Goal: Information Seeking & Learning: Learn about a topic

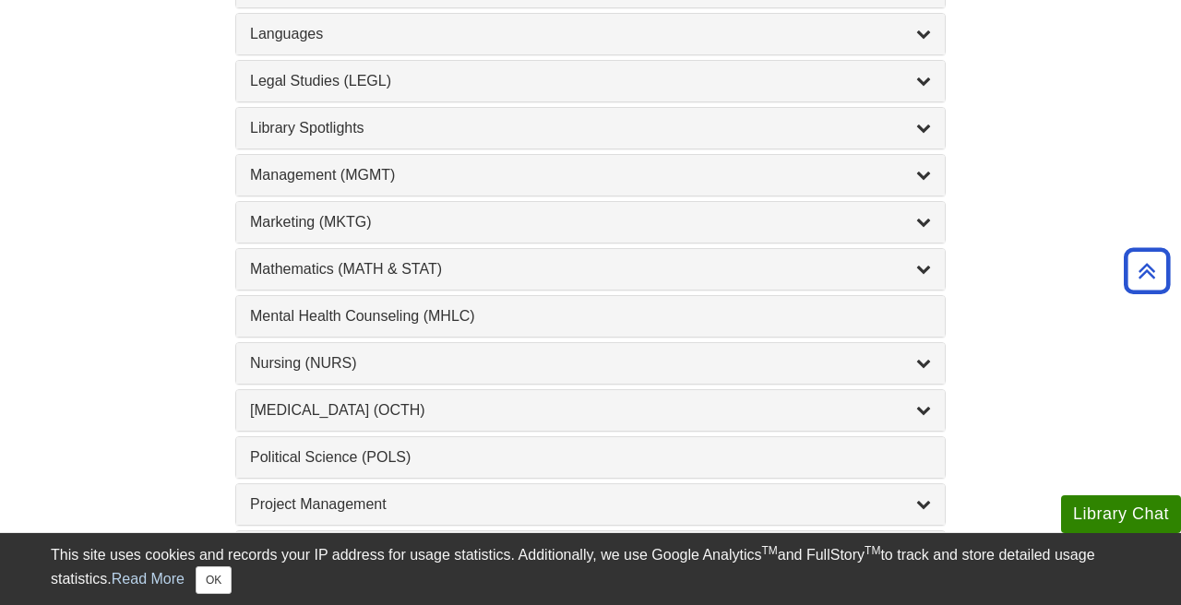
scroll to position [1507, 0]
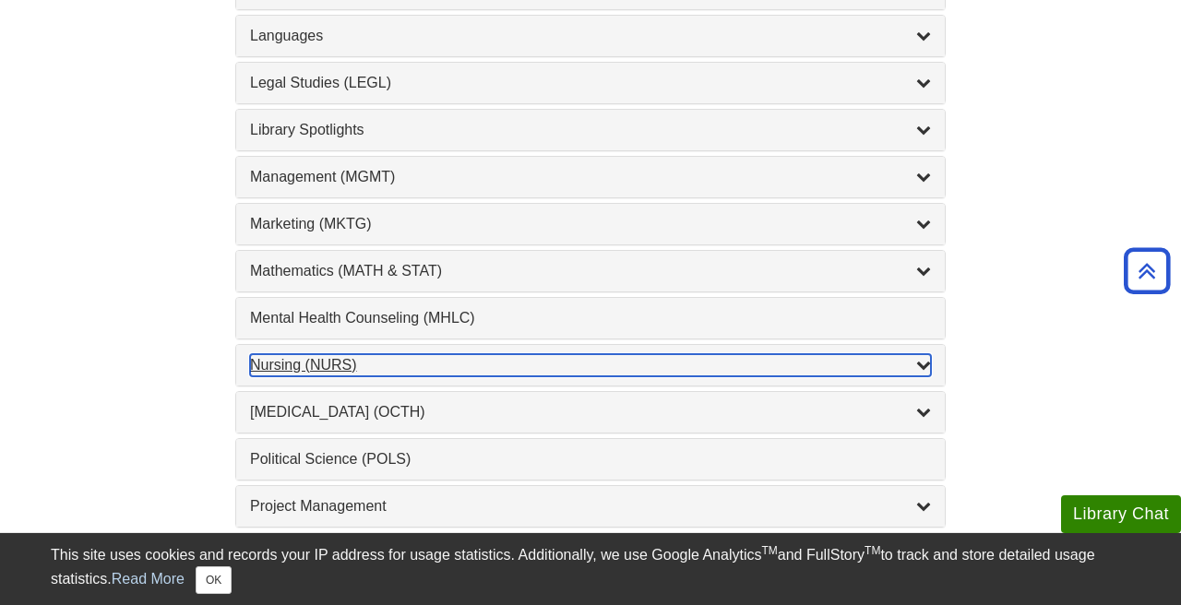
click at [328, 363] on div "Nursing (NURS) , 14 guides" at bounding box center [590, 365] width 681 height 22
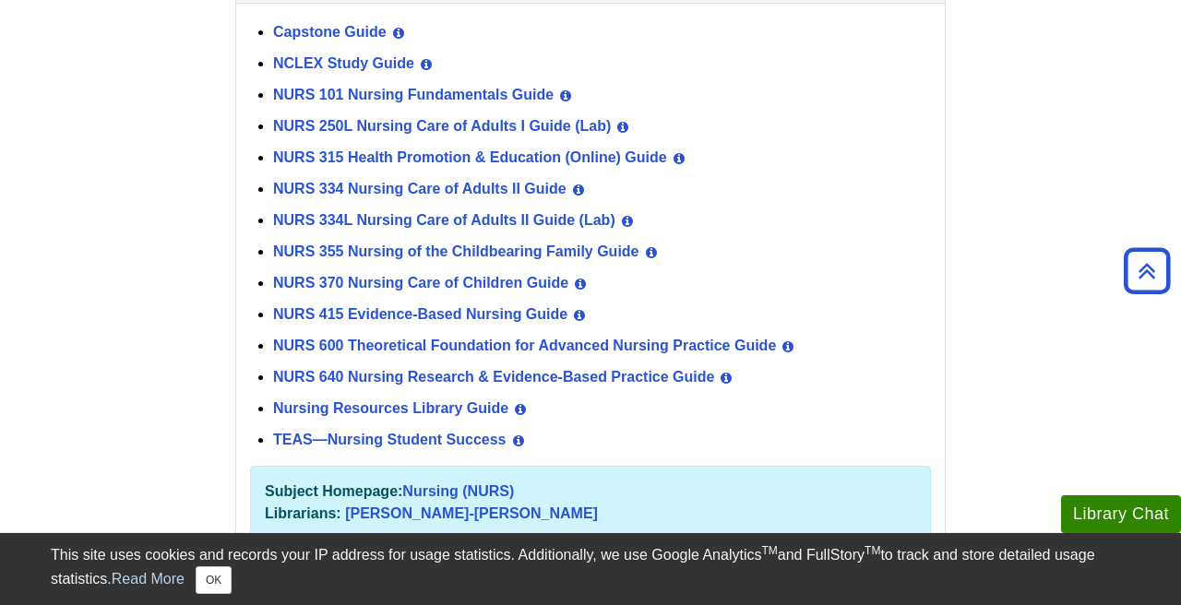
scroll to position [1895, 0]
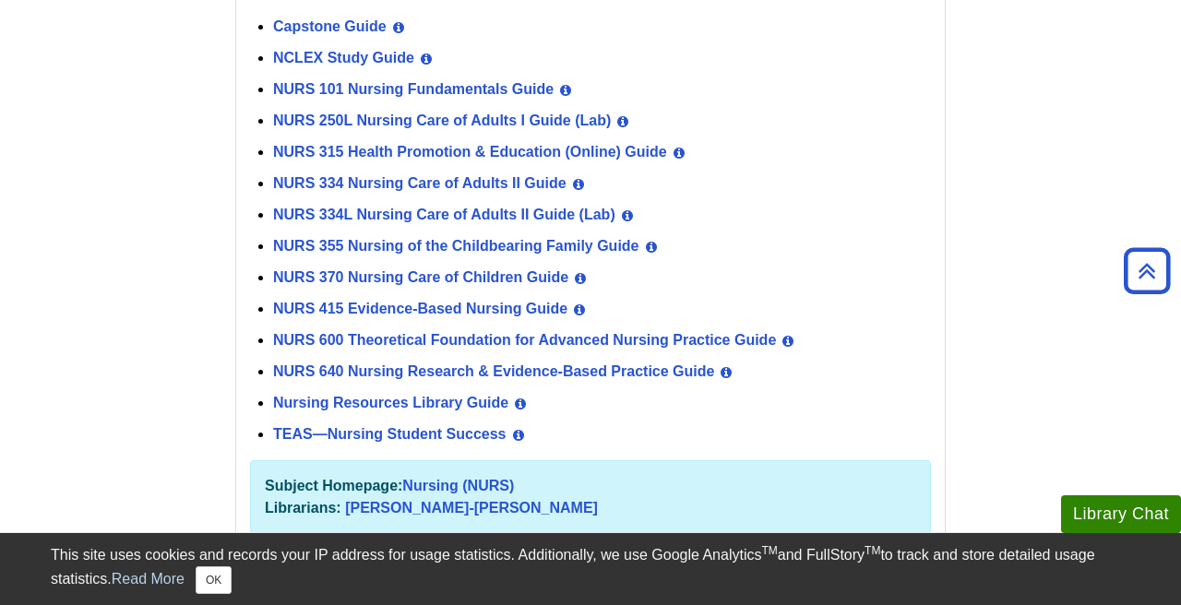
click at [440, 330] on div "NURS 600 Theoretical Foundation for Advanced Nursing Practice Guide View Guide …" at bounding box center [602, 341] width 658 height 31
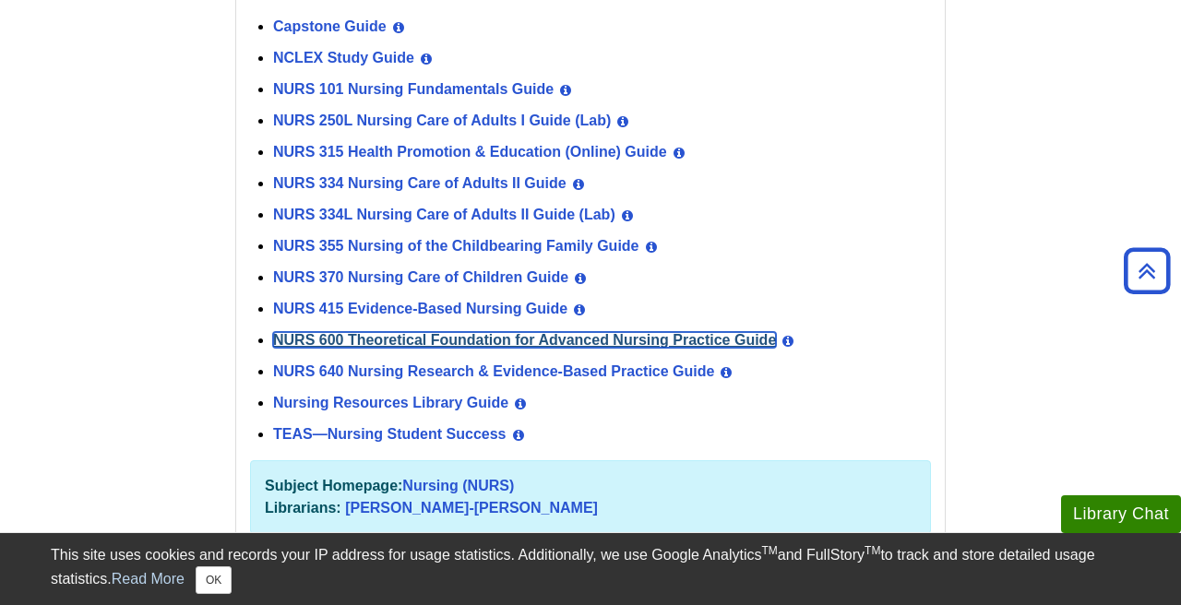
click at [444, 337] on link "NURS 600 Theoretical Foundation for Advanced Nursing Practice Guide" at bounding box center [524, 340] width 503 height 16
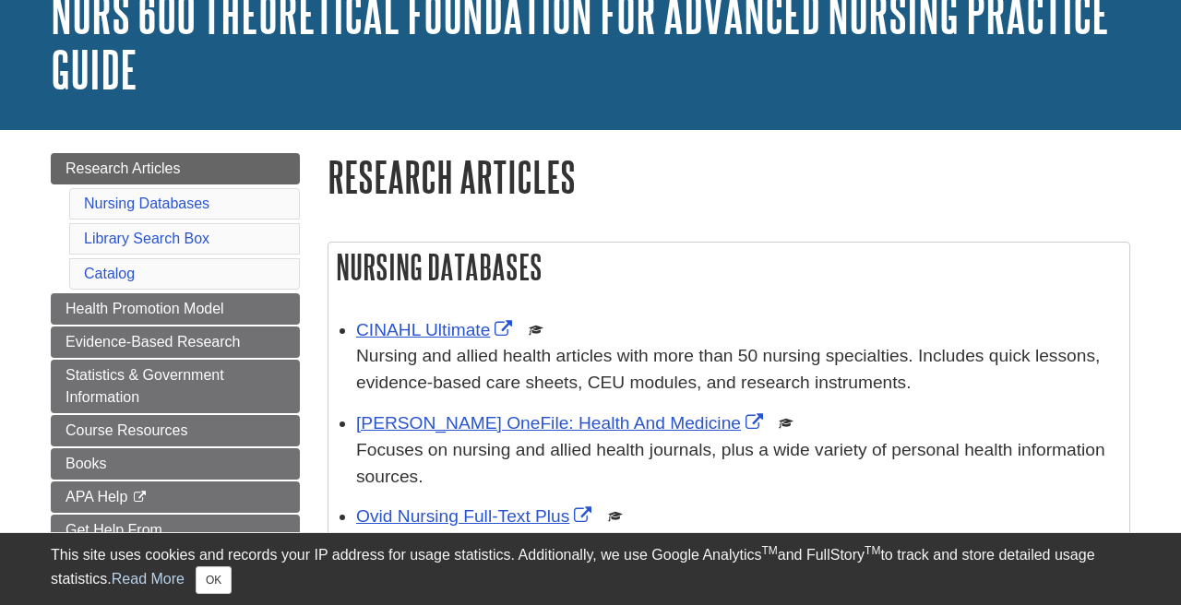
scroll to position [137, 0]
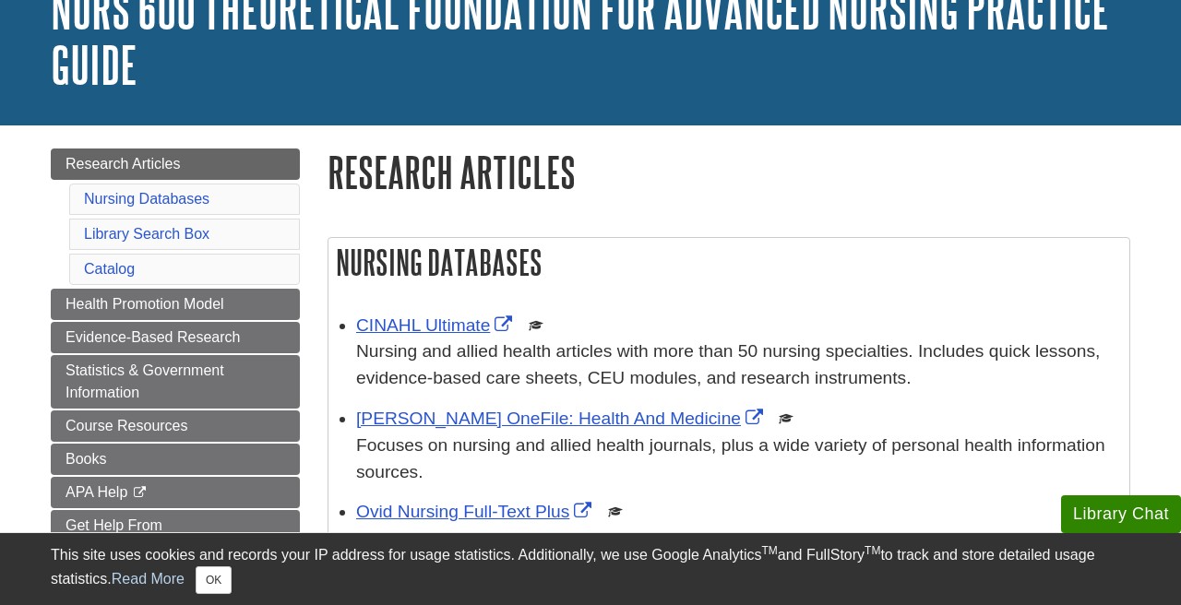
click at [437, 315] on div "CINAHL Ultimate This link opens in a new window Nursing and allied health artic…" at bounding box center [738, 352] width 764 height 79
click at [436, 329] on link "CINAHL Ultimate" at bounding box center [436, 325] width 161 height 19
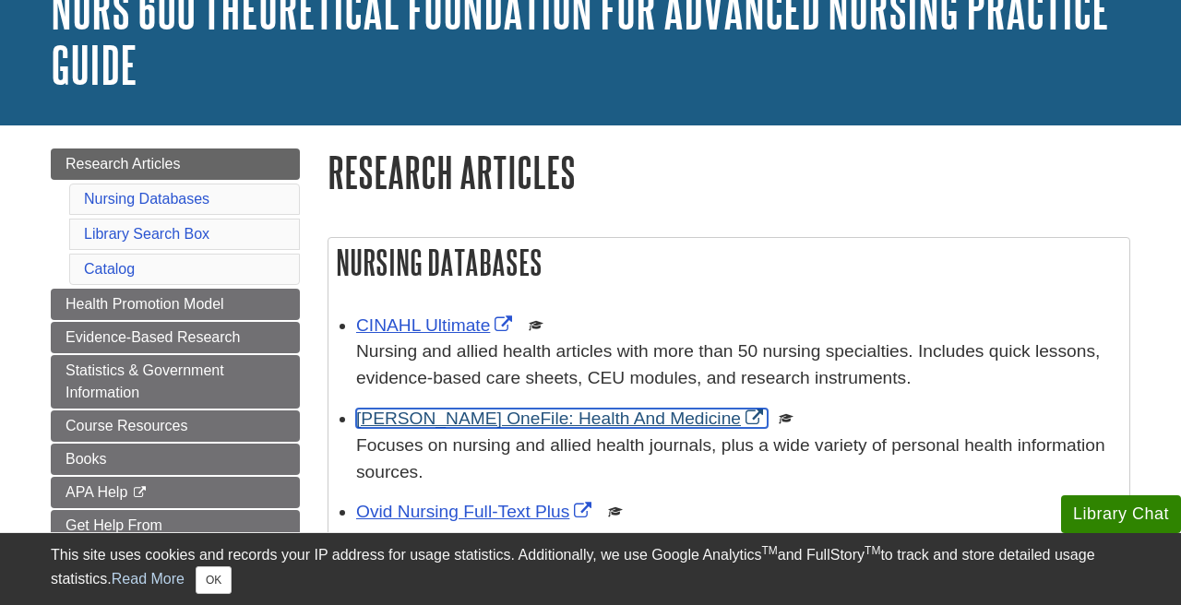
click at [475, 412] on link "[PERSON_NAME] OneFile: Health And Medicine" at bounding box center [562, 418] width 412 height 19
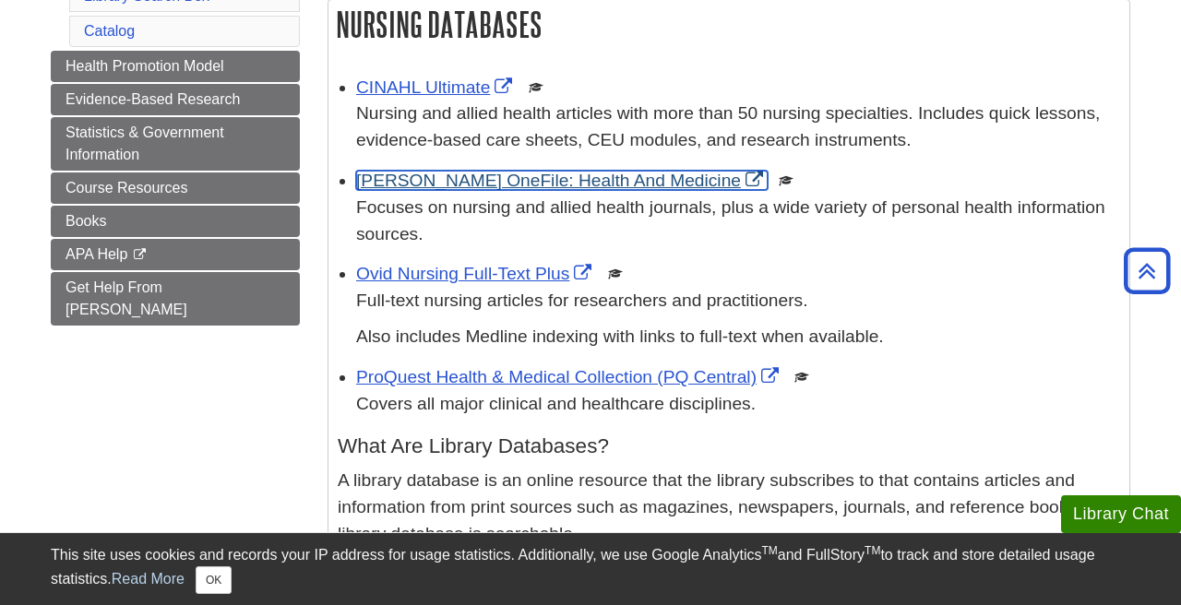
scroll to position [378, 0]
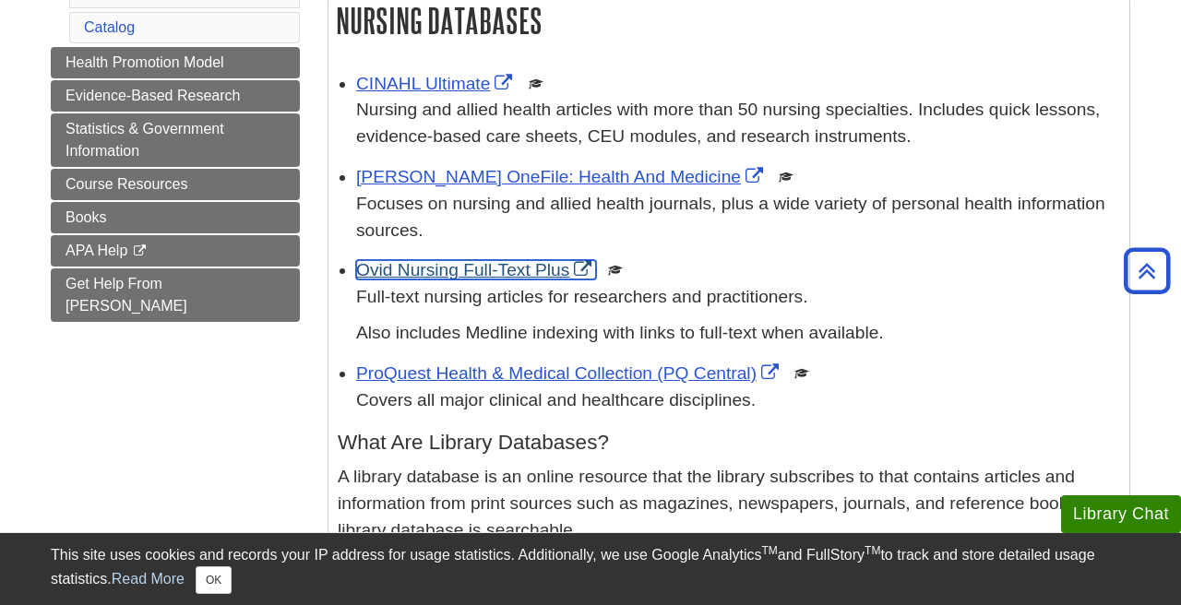
click at [486, 274] on link "Ovid Nursing Full-Text Plus" at bounding box center [476, 269] width 240 height 19
